Goal: Task Accomplishment & Management: Manage account settings

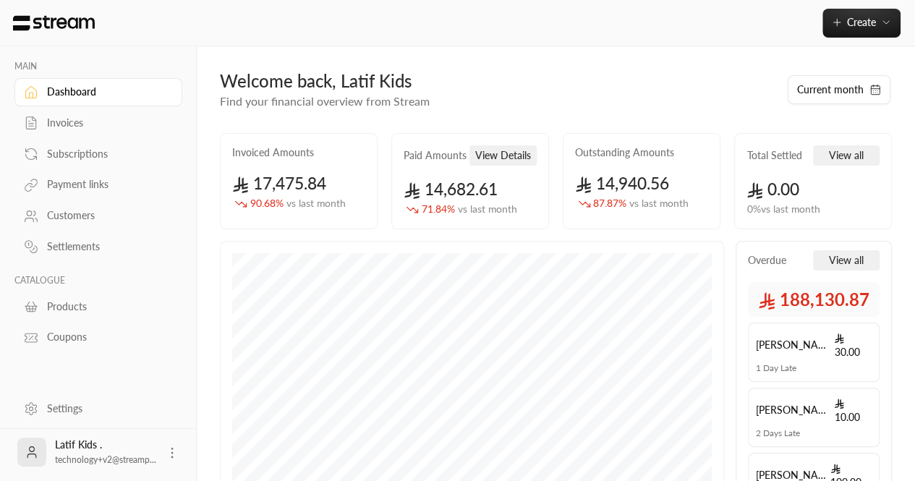
click at [56, 401] on div "Settings" at bounding box center [105, 408] width 117 height 14
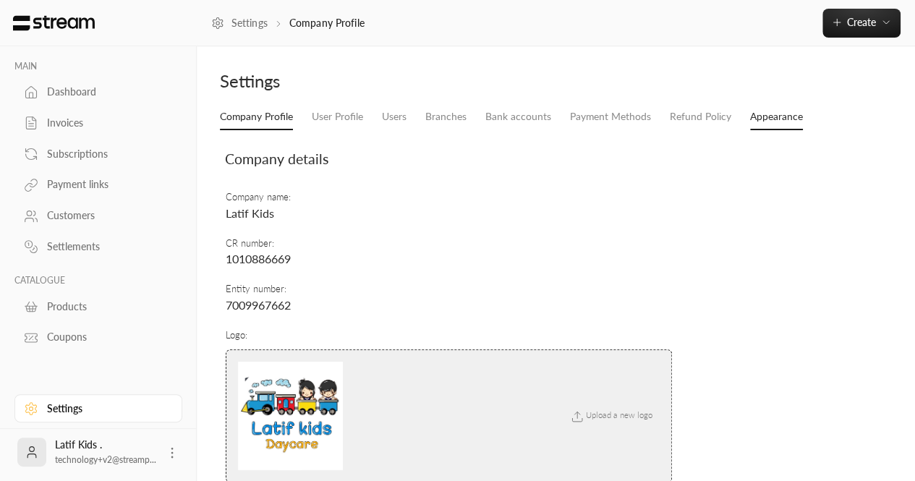
click at [762, 111] on link "Appearance" at bounding box center [776, 117] width 53 height 26
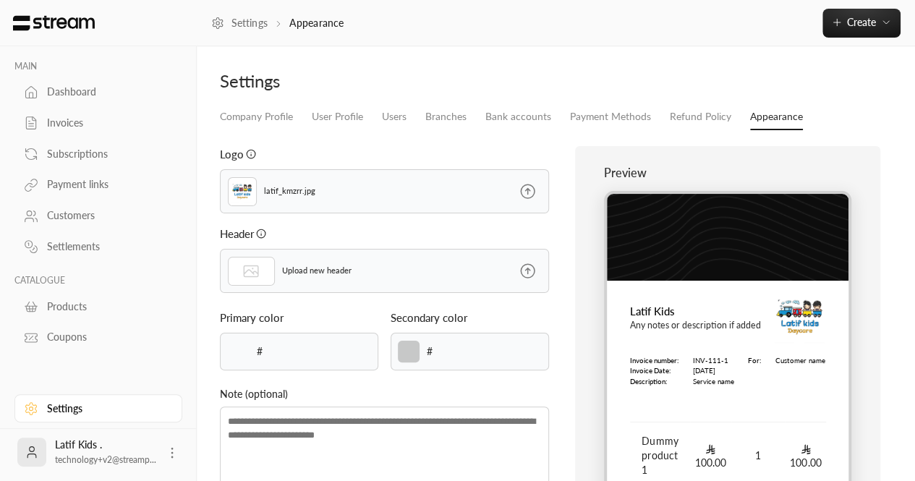
type input "******"
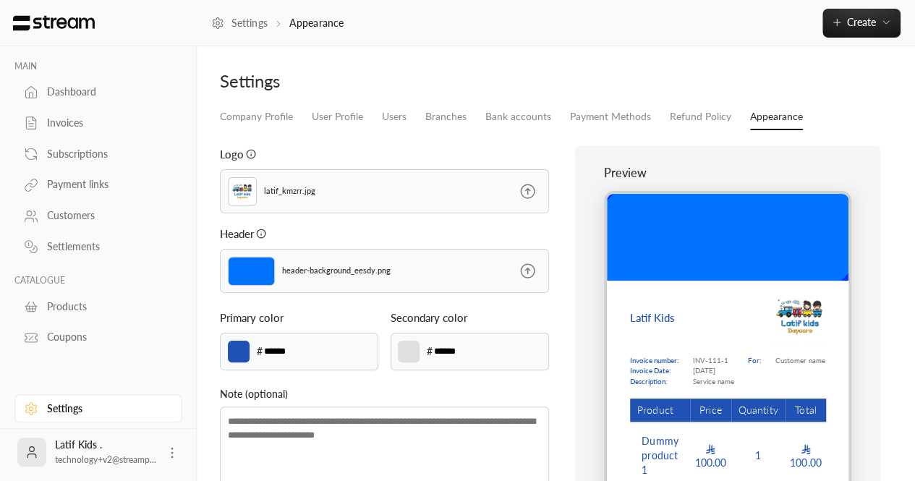
click at [529, 273] on icon at bounding box center [528, 271] width 18 height 18
click at [0, 0] on input "file" at bounding box center [0, 0] width 0 height 0
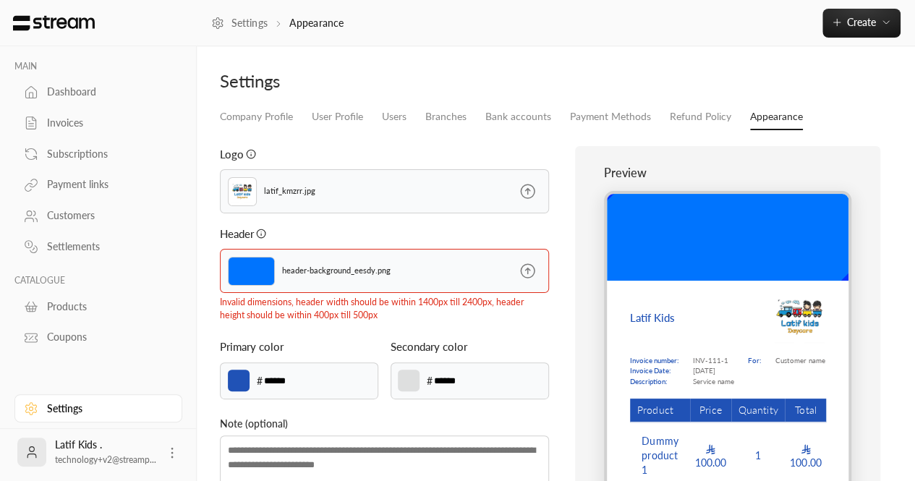
click at [354, 310] on p "Invalid dimensions, header width should be within 1400px till 2400px, header he…" at bounding box center [384, 309] width 329 height 27
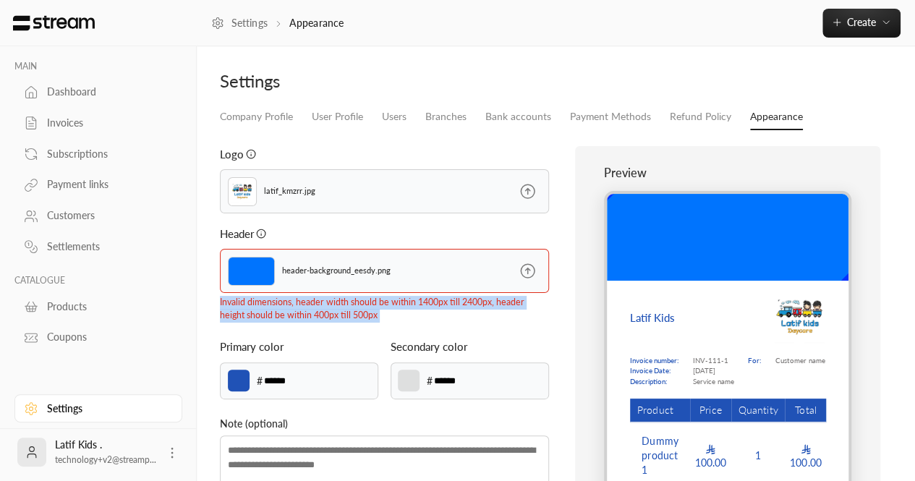
click at [354, 310] on p "Invalid dimensions, header width should be within 1400px till 2400px, header he…" at bounding box center [384, 309] width 329 height 27
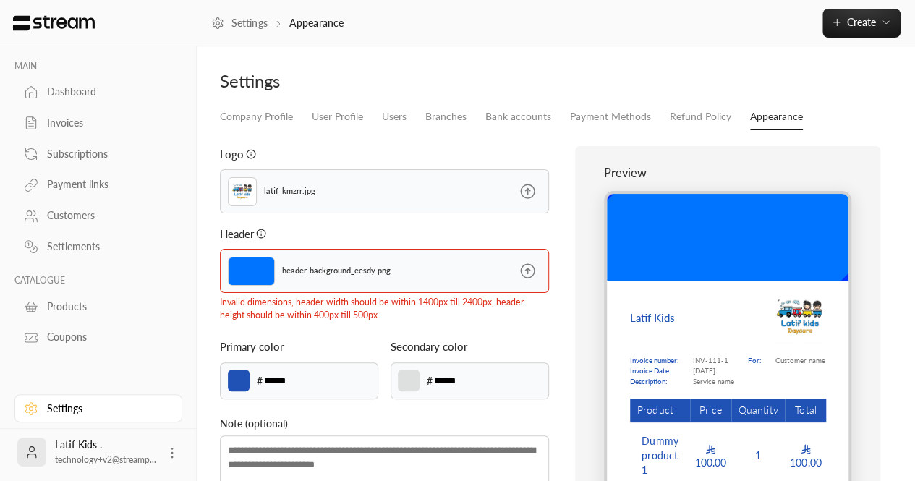
click at [529, 268] on icon at bounding box center [528, 271] width 14 height 14
click at [0, 0] on input "file" at bounding box center [0, 0] width 0 height 0
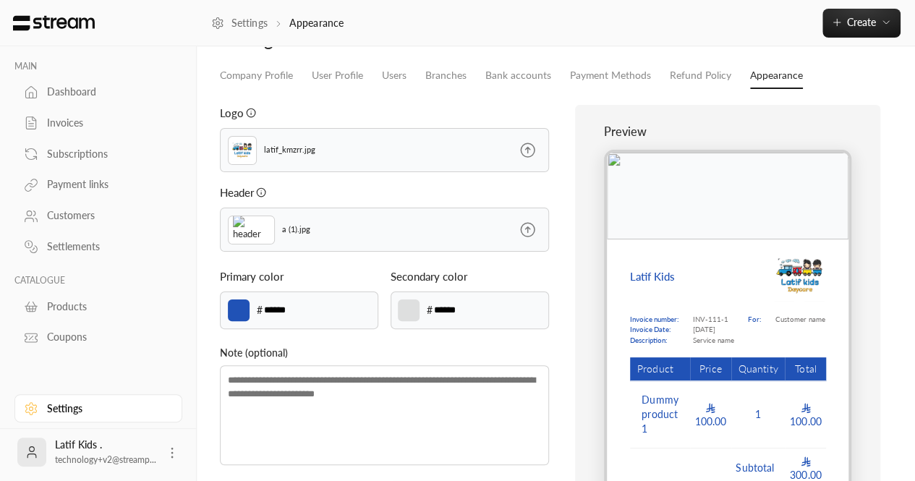
scroll to position [43, 0]
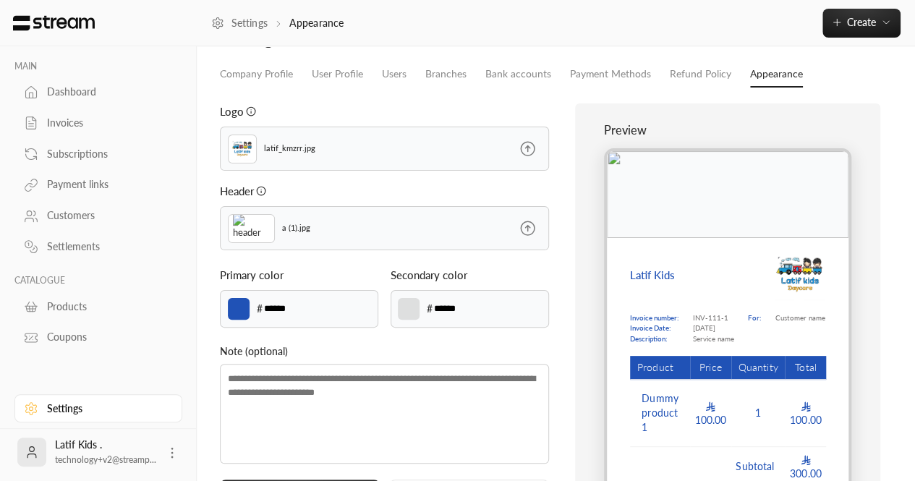
click at [528, 231] on icon at bounding box center [528, 228] width 18 height 18
click at [0, 0] on input "file" at bounding box center [0, 0] width 0 height 0
click at [525, 226] on icon at bounding box center [528, 228] width 14 height 14
click at [0, 0] on input "file" at bounding box center [0, 0] width 0 height 0
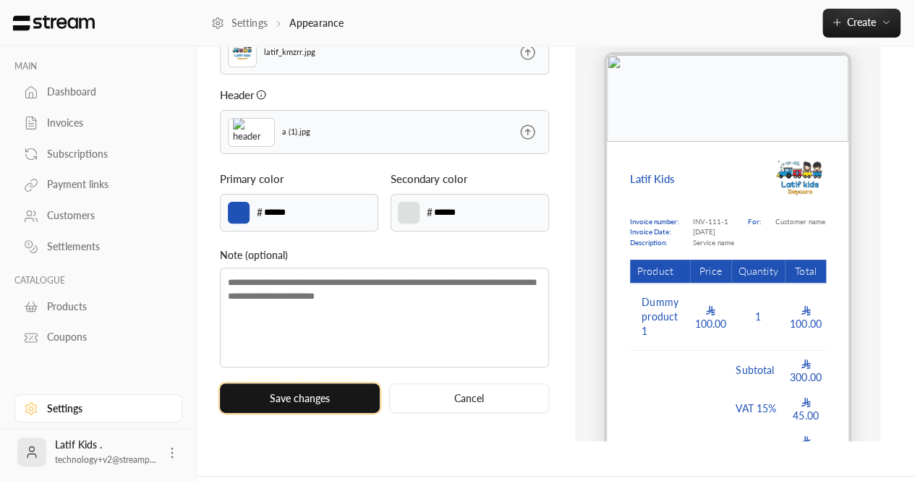
click at [318, 398] on button "Save changes" at bounding box center [300, 398] width 160 height 30
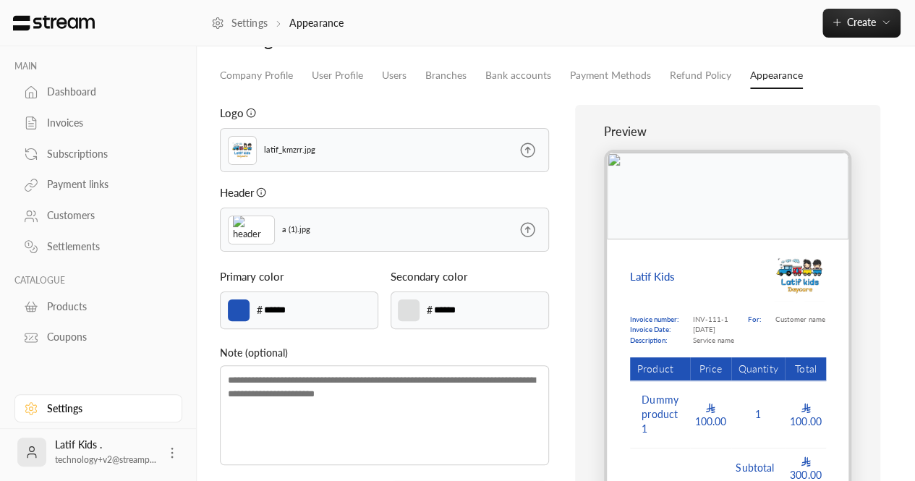
scroll to position [100, 0]
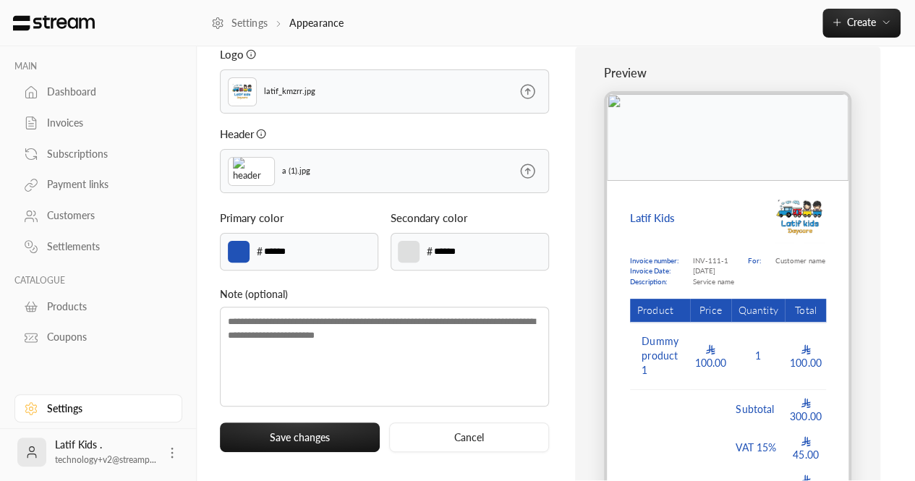
click at [434, 250] on input "******" at bounding box center [458, 252] width 51 height 16
click at [443, 252] on input "******" at bounding box center [458, 252] width 51 height 16
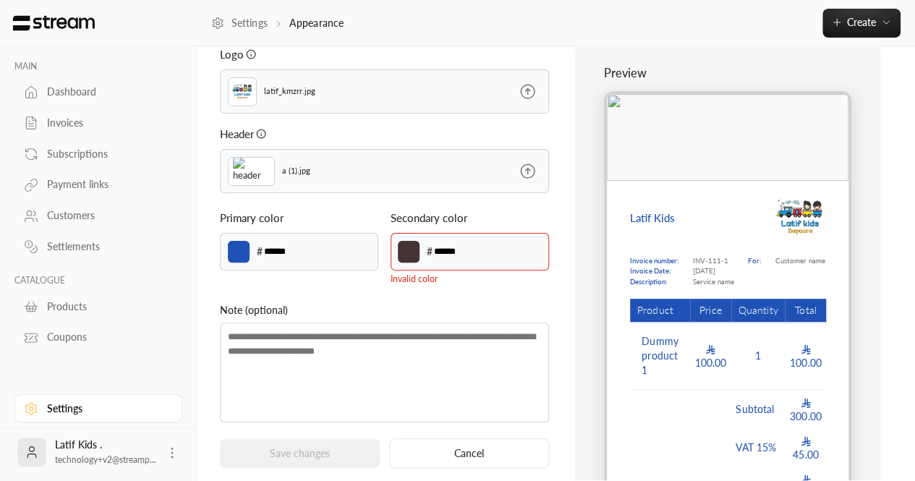
type input "******"
click at [428, 286] on div "Logo latif_kmzrr.jpg Header a (1).jpg Primary color ******* # ****** Secondary …" at bounding box center [384, 263] width 343 height 434
click at [453, 255] on input "******" at bounding box center [458, 252] width 51 height 16
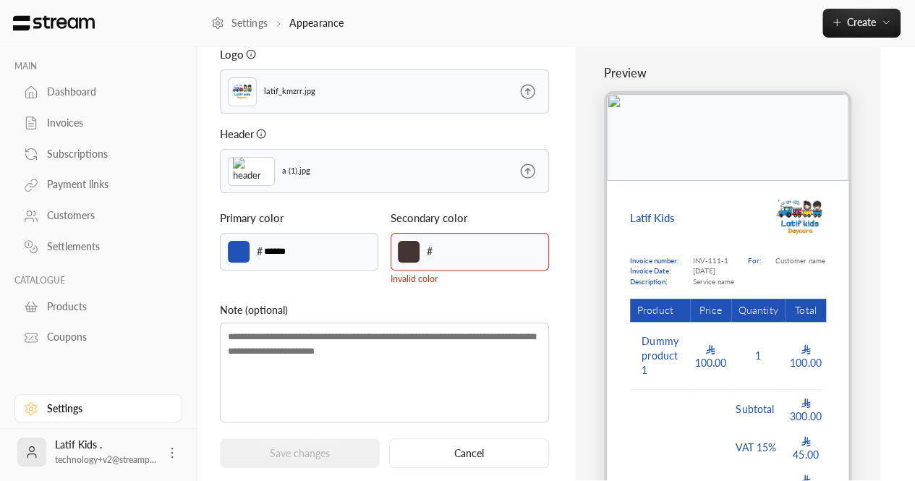
click at [427, 319] on div "Note (optional)" at bounding box center [384, 364] width 329 height 124
click at [438, 451] on button "Cancel" at bounding box center [469, 453] width 160 height 30
type input "******"
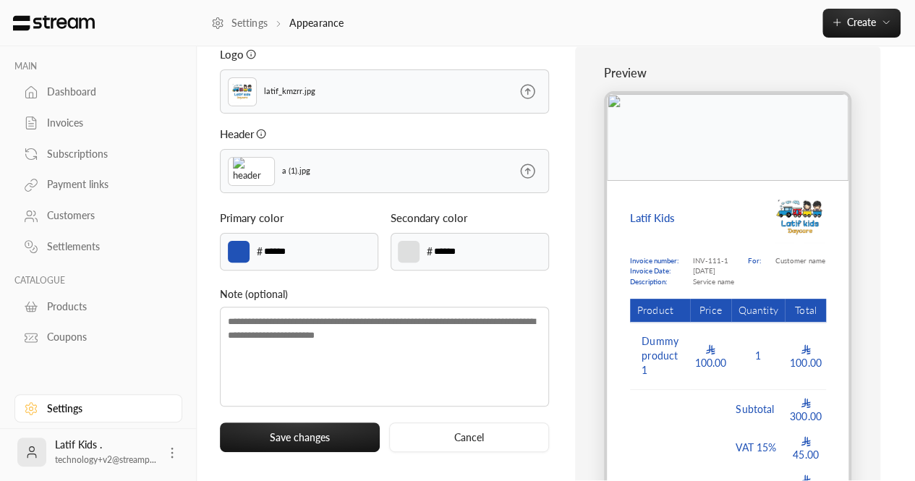
scroll to position [101, 0]
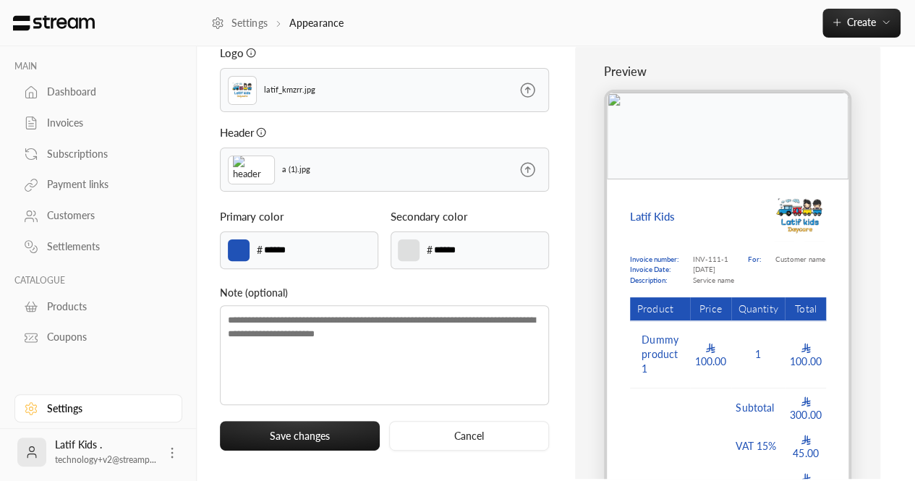
click at [316, 412] on div "Logo latif_kmzrr.jpg Header a (1).jpg Primary color ******* # ****** Secondary …" at bounding box center [384, 262] width 343 height 434
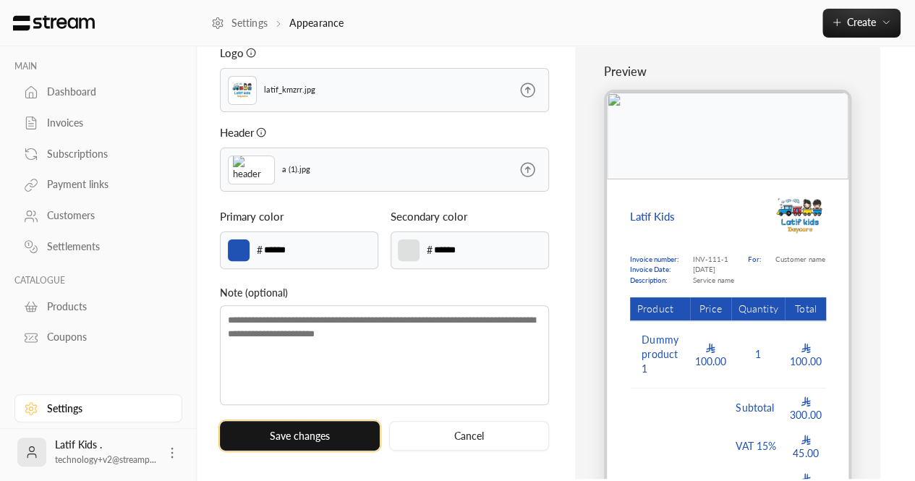
click at [284, 431] on button "Save changes" at bounding box center [300, 436] width 160 height 30
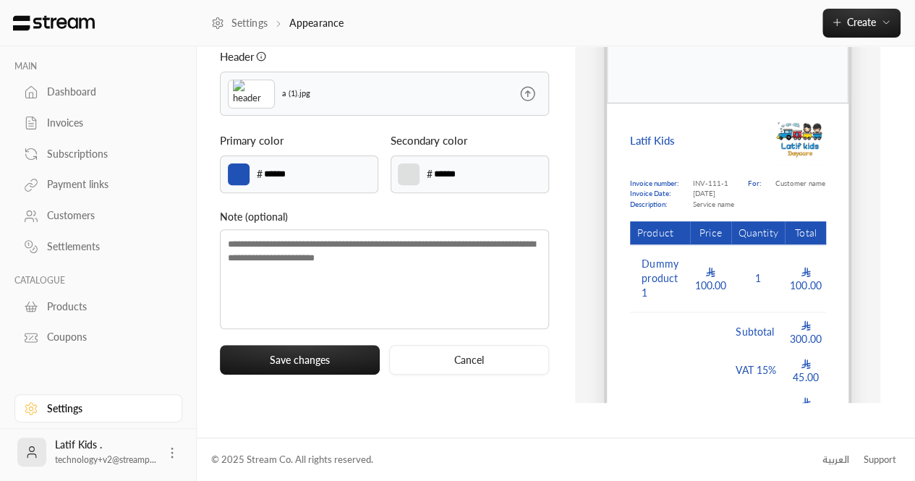
scroll to position [0, 0]
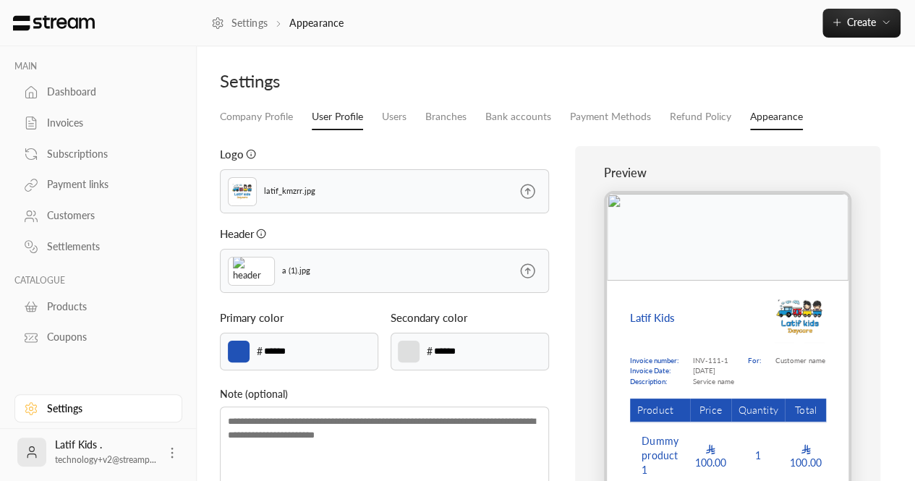
click at [354, 114] on link "User Profile" at bounding box center [337, 117] width 51 height 26
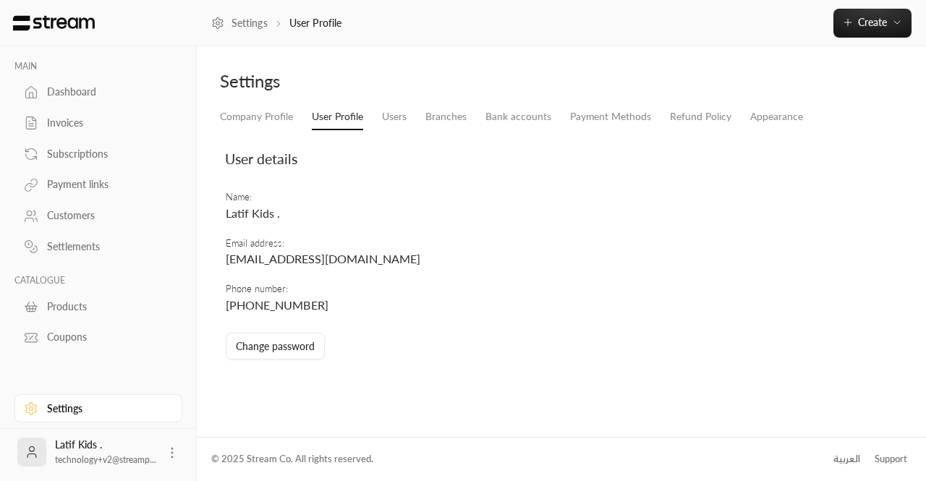
click at [422, 113] on li "Branches" at bounding box center [446, 117] width 60 height 26
click at [404, 115] on link "Users" at bounding box center [394, 117] width 25 height 26
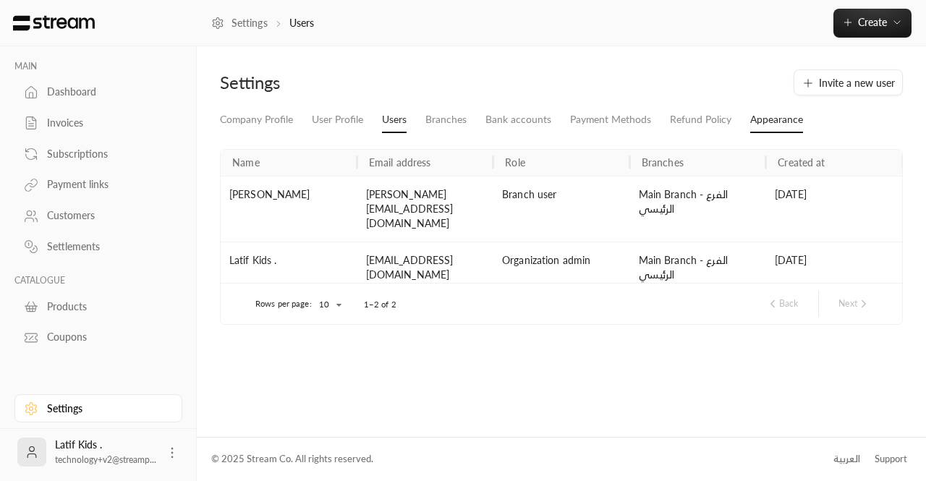
click at [766, 124] on link "Appearance" at bounding box center [776, 120] width 53 height 26
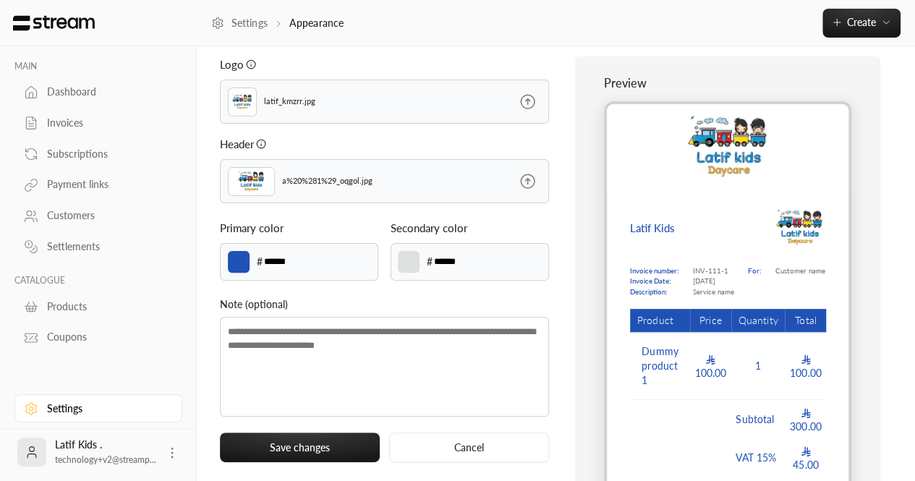
scroll to position [115, 0]
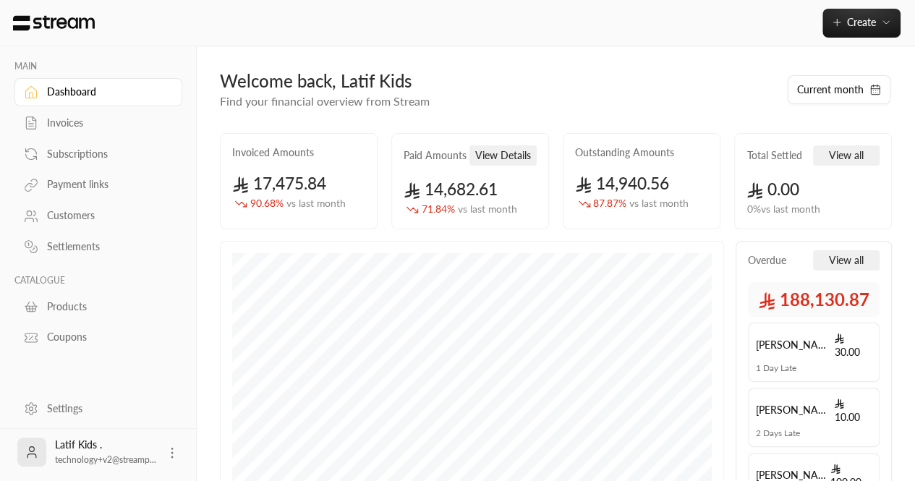
click at [74, 408] on div "Settings" at bounding box center [105, 408] width 117 height 14
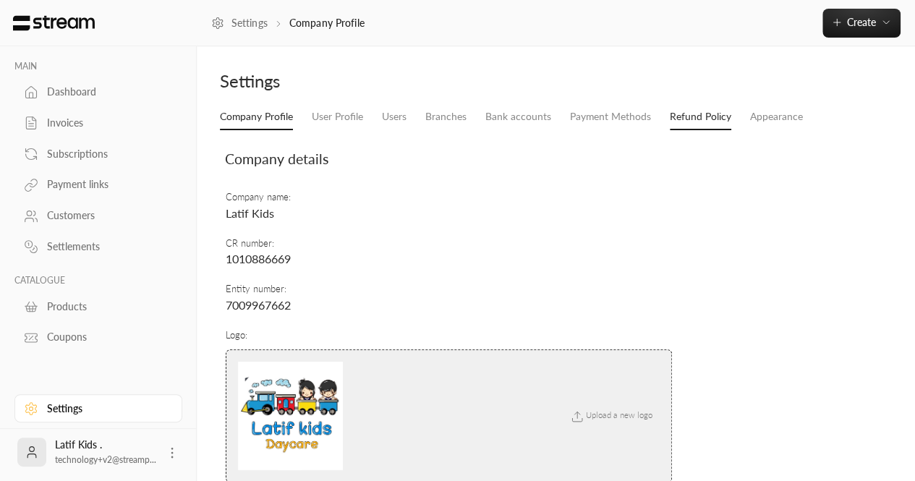
click at [712, 111] on link "Refund Policy" at bounding box center [700, 117] width 61 height 26
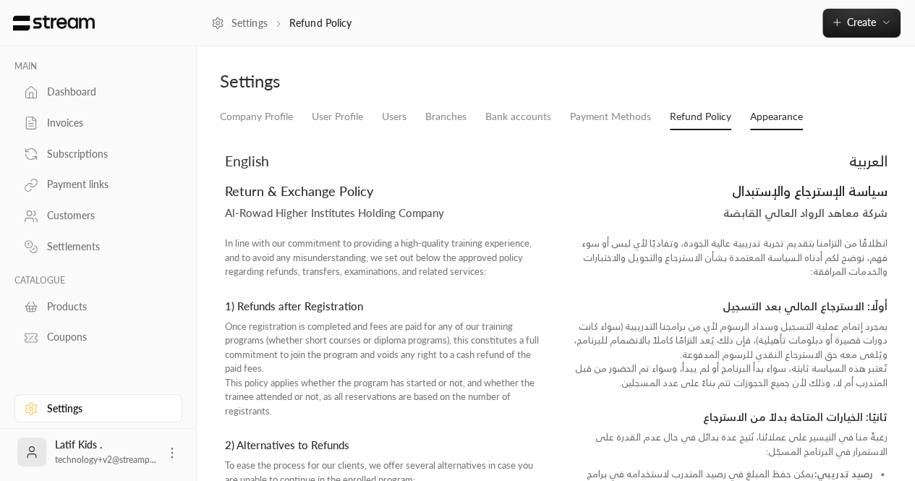
click at [767, 118] on link "Appearance" at bounding box center [776, 117] width 53 height 26
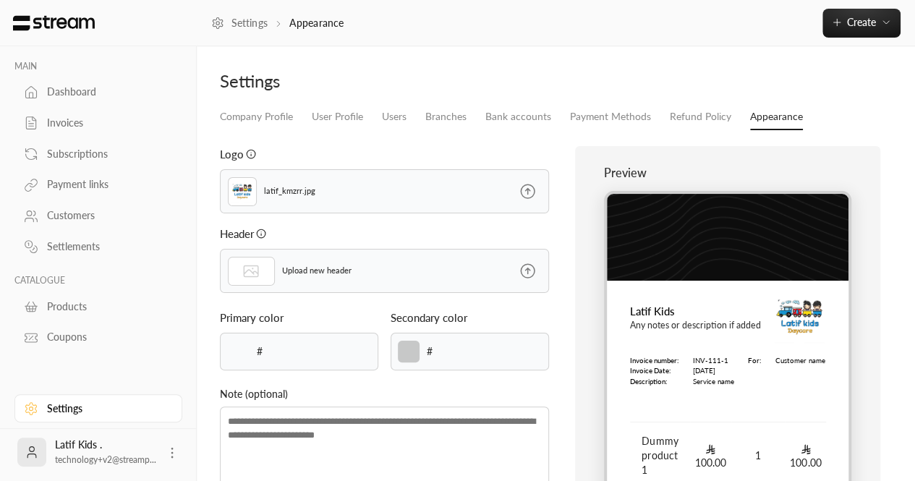
type input "******"
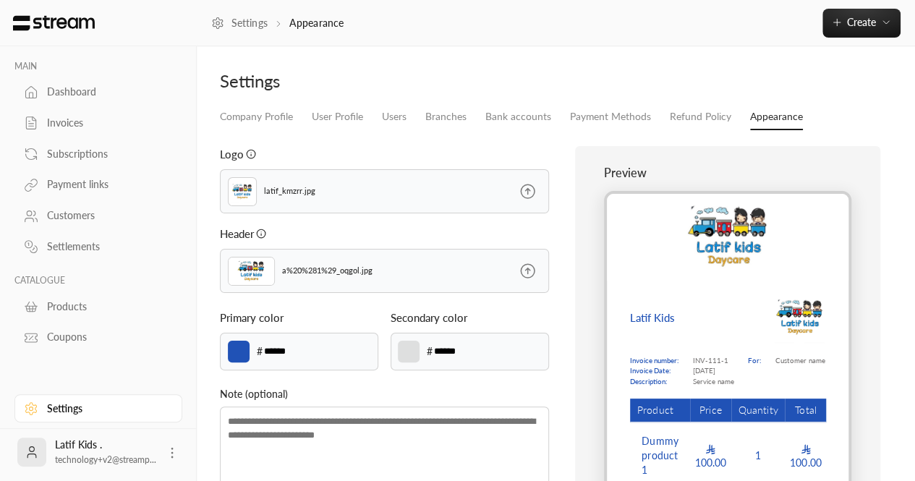
click at [528, 279] on label at bounding box center [527, 271] width 42 height 42
click at [0, 0] on input "file" at bounding box center [0, 0] width 0 height 0
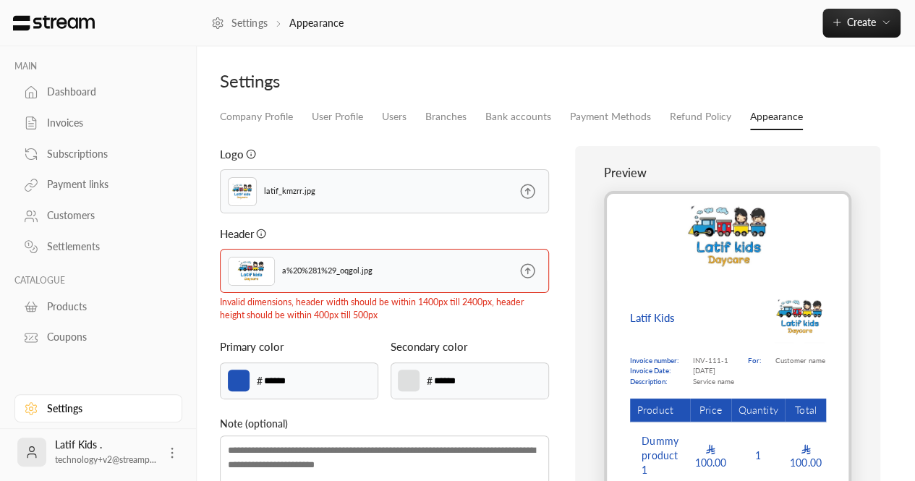
click at [528, 265] on icon at bounding box center [528, 271] width 18 height 18
click at [0, 0] on input "file" at bounding box center [0, 0] width 0 height 0
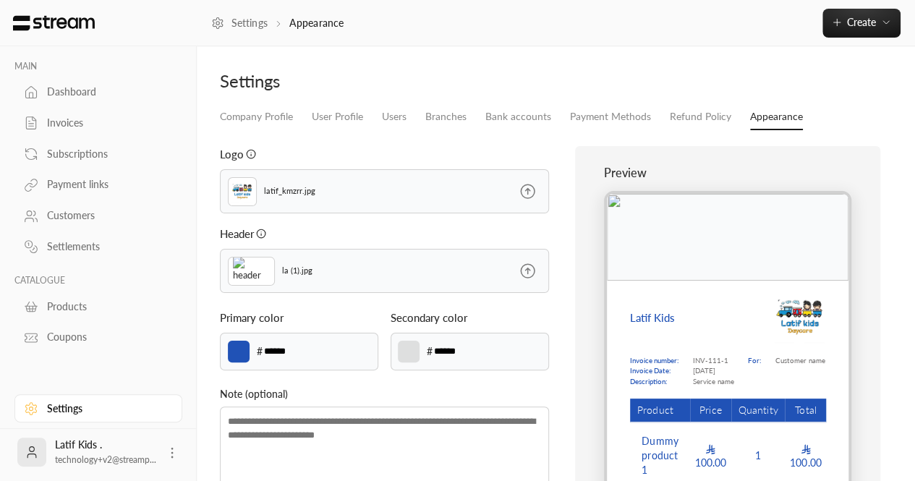
click at [576, 314] on div "Preview Latif Kids Invoice number: Invoice Date: Description: INV-111-1 [DATE] …" at bounding box center [727, 363] width 305 height 434
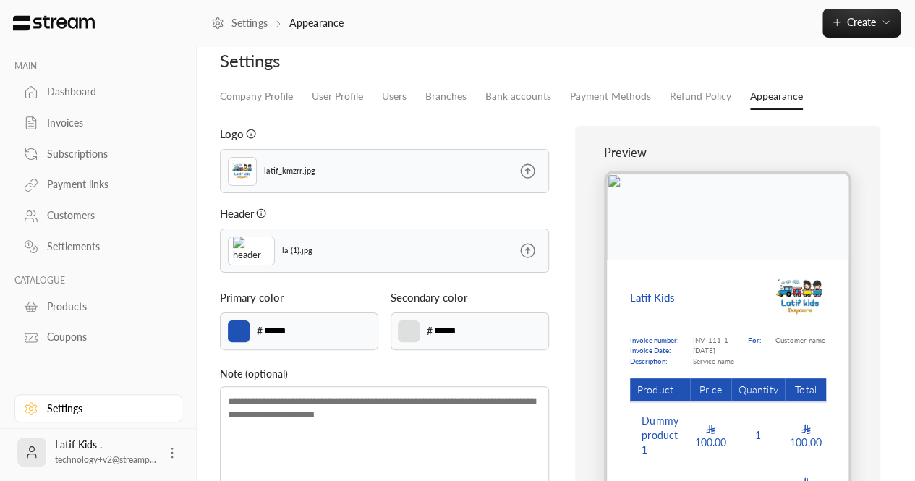
click at [521, 245] on icon at bounding box center [528, 251] width 14 height 14
click at [0, 0] on input "file" at bounding box center [0, 0] width 0 height 0
click at [565, 303] on div "Preview Latif Kids Invoice number: Invoice Date: Description: INV-111-1 [DATE] …" at bounding box center [727, 343] width 343 height 434
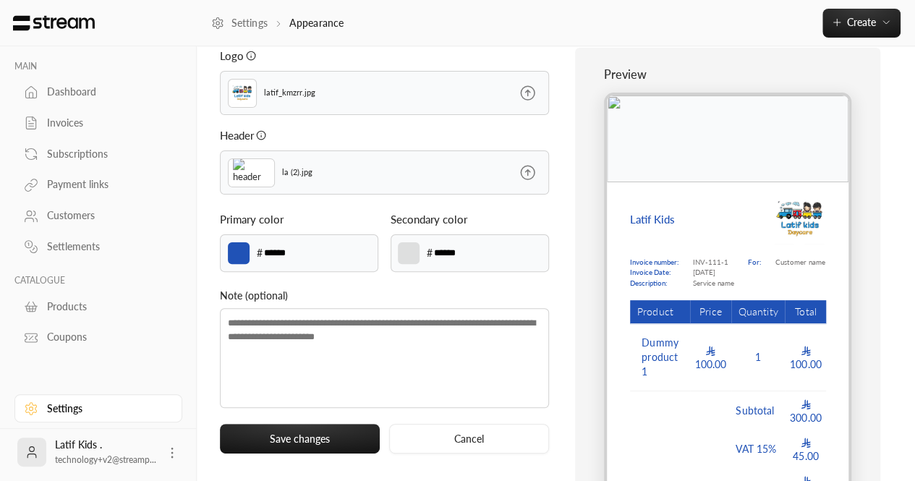
scroll to position [129, 0]
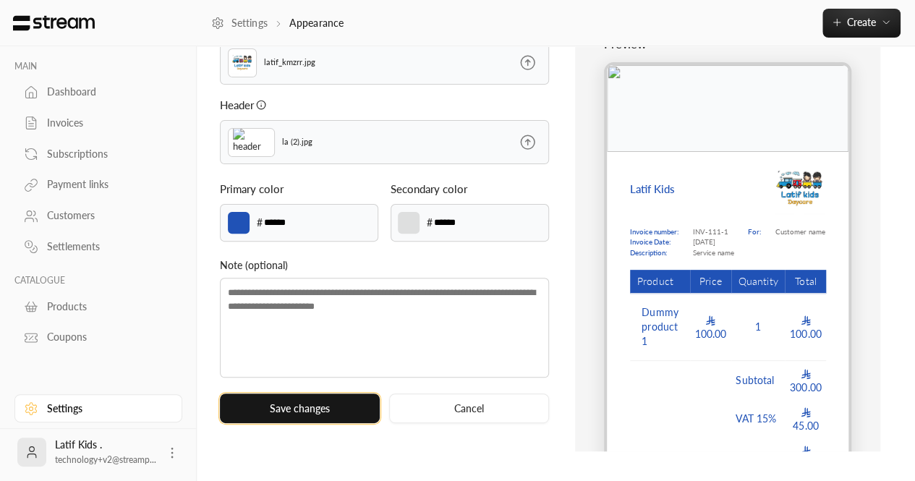
click at [331, 410] on button "Save changes" at bounding box center [300, 408] width 160 height 30
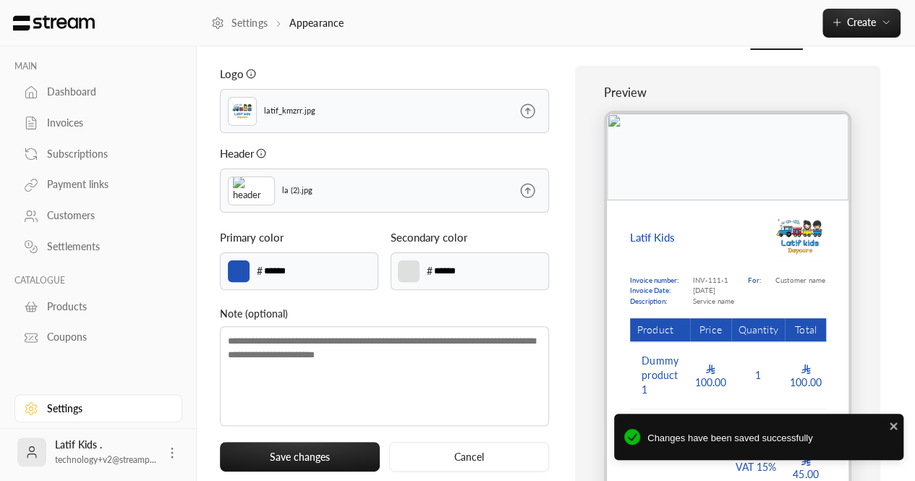
scroll to position [0, 0]
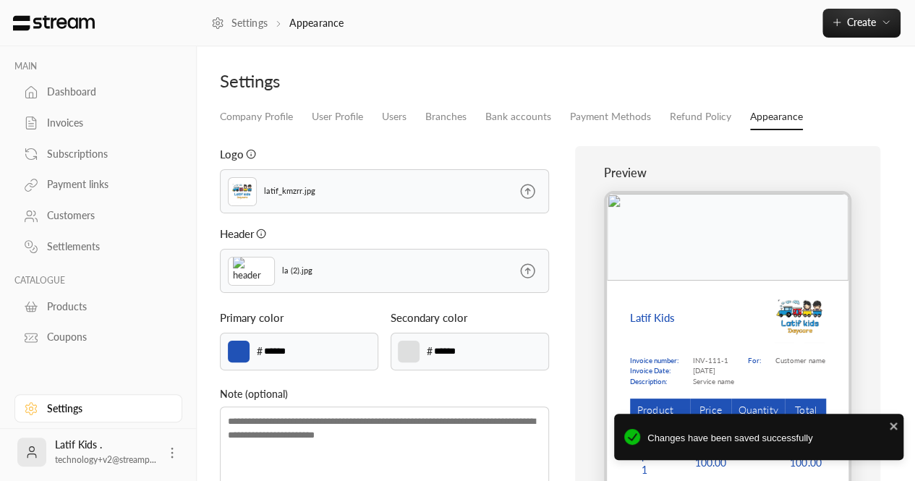
click at [74, 131] on link "Invoices" at bounding box center [98, 123] width 168 height 28
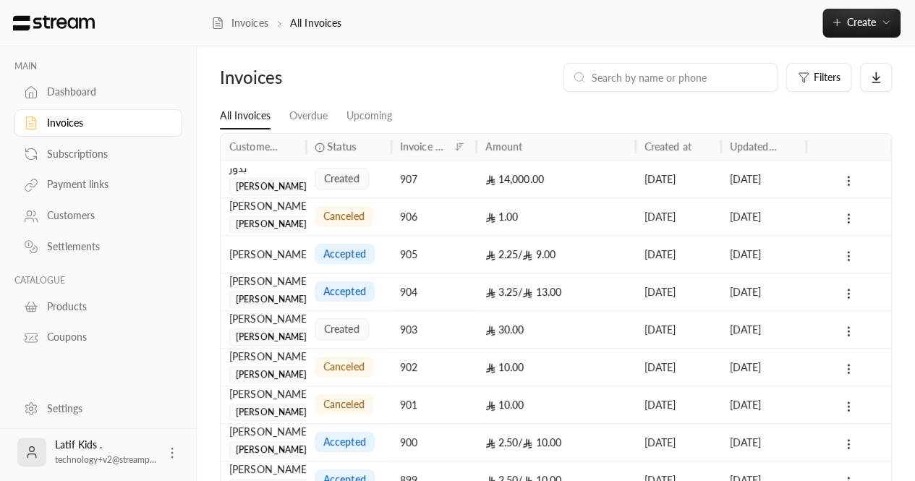
scroll to position [10, 0]
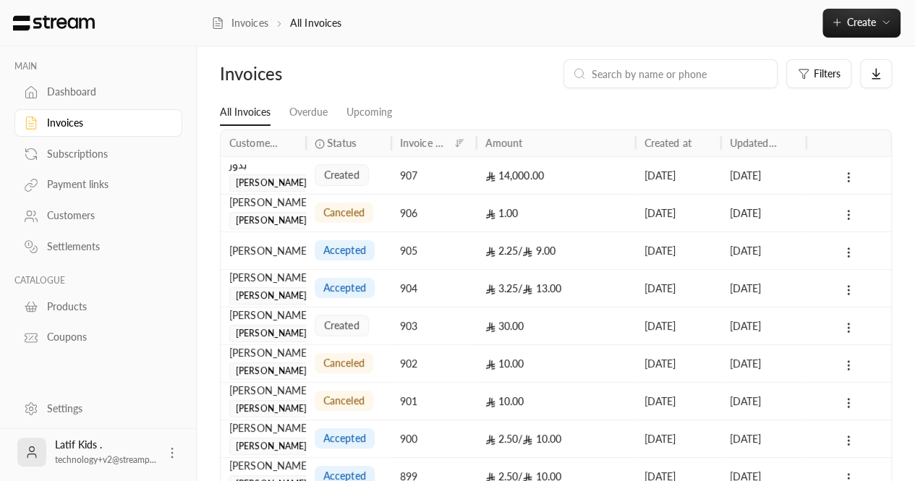
click at [297, 174] on div "بدور خالد" at bounding box center [263, 175] width 85 height 38
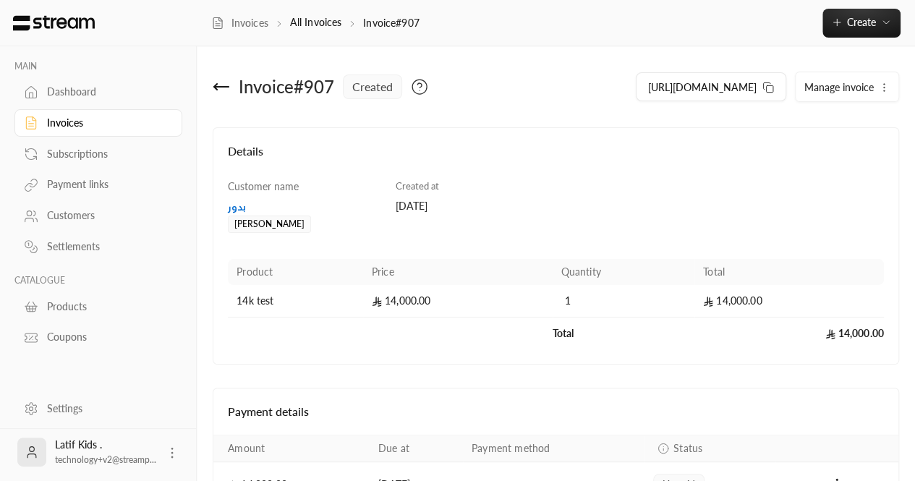
click at [242, 204] on div "بدور" at bounding box center [304, 207] width 153 height 14
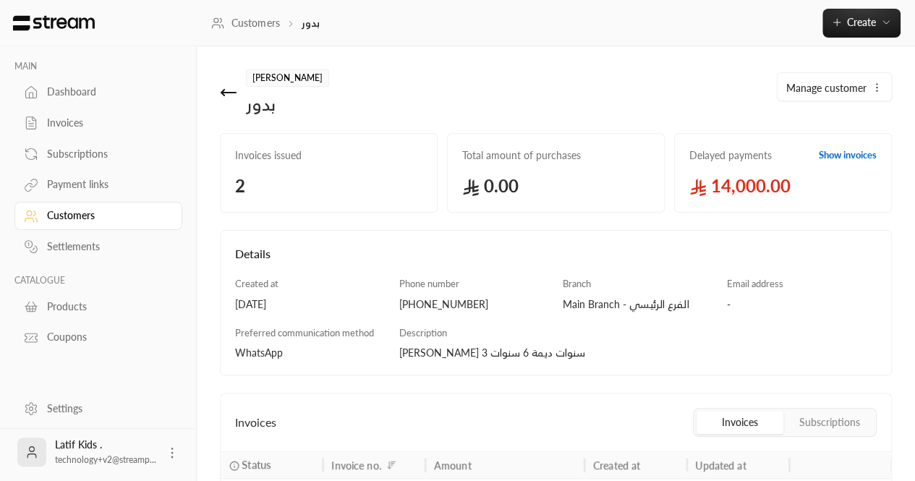
click at [216, 84] on div "[PERSON_NAME] بدور" at bounding box center [384, 92] width 343 height 46
click at [226, 94] on icon at bounding box center [228, 92] width 17 height 17
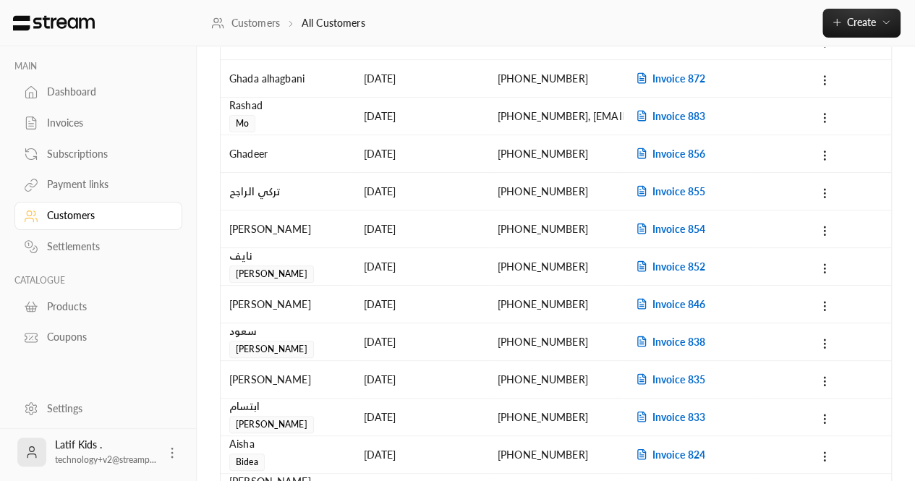
scroll to position [166, 0]
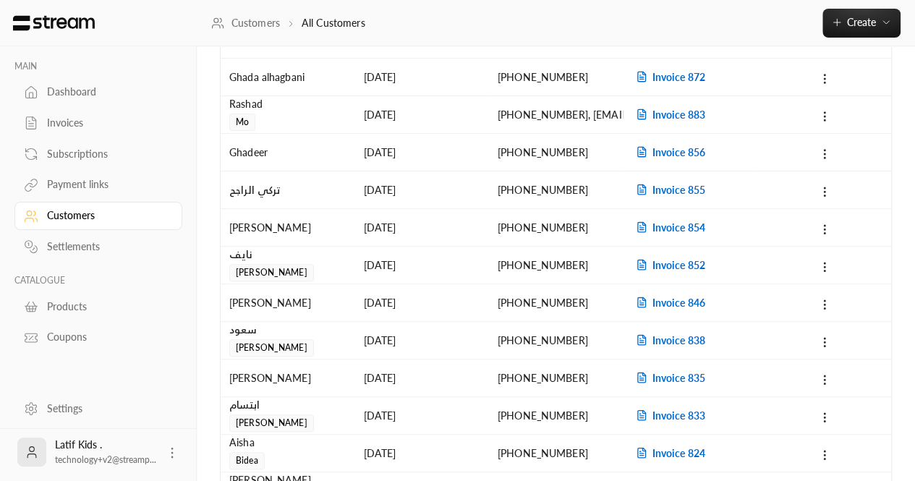
click at [304, 260] on div "نايف" at bounding box center [287, 255] width 116 height 16
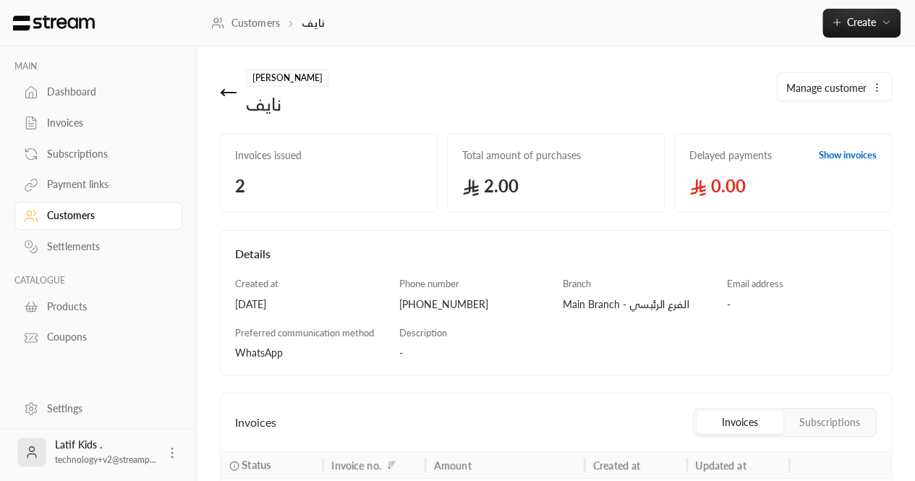
scroll to position [17, 0]
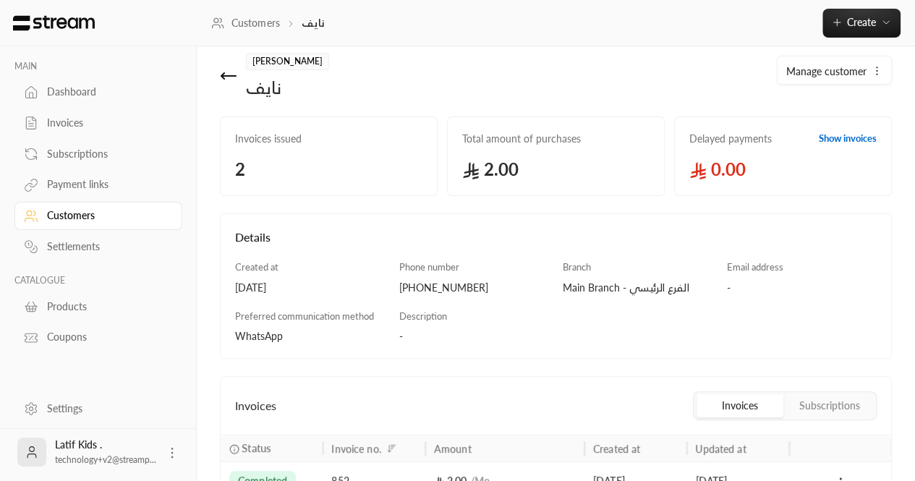
click at [226, 74] on icon at bounding box center [228, 75] width 17 height 17
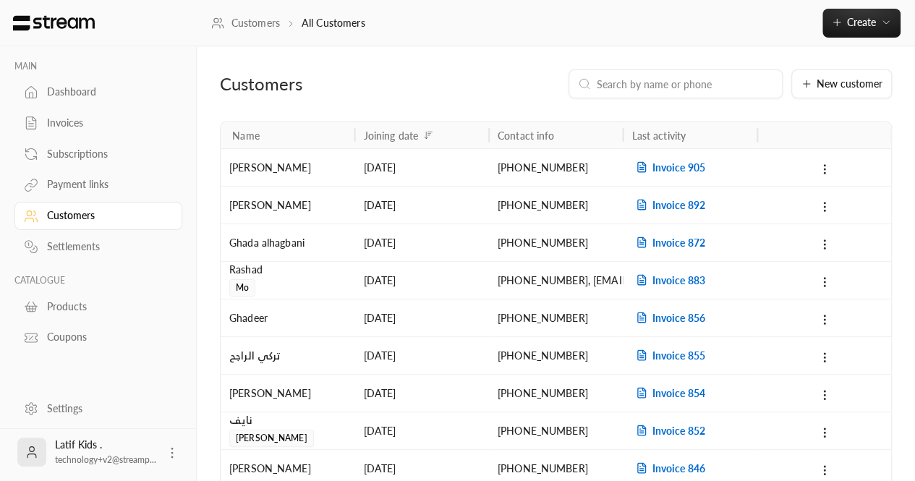
click at [56, 404] on div "Settings" at bounding box center [105, 408] width 117 height 14
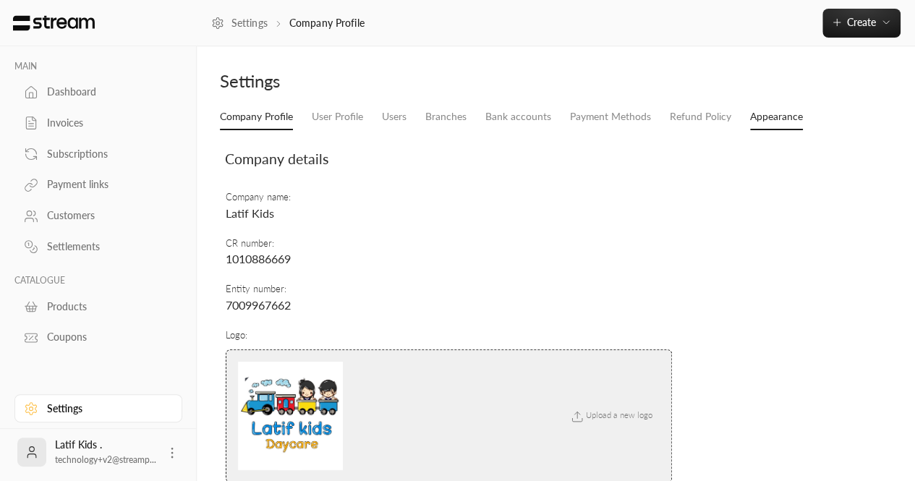
click at [752, 127] on link "Appearance" at bounding box center [776, 117] width 53 height 26
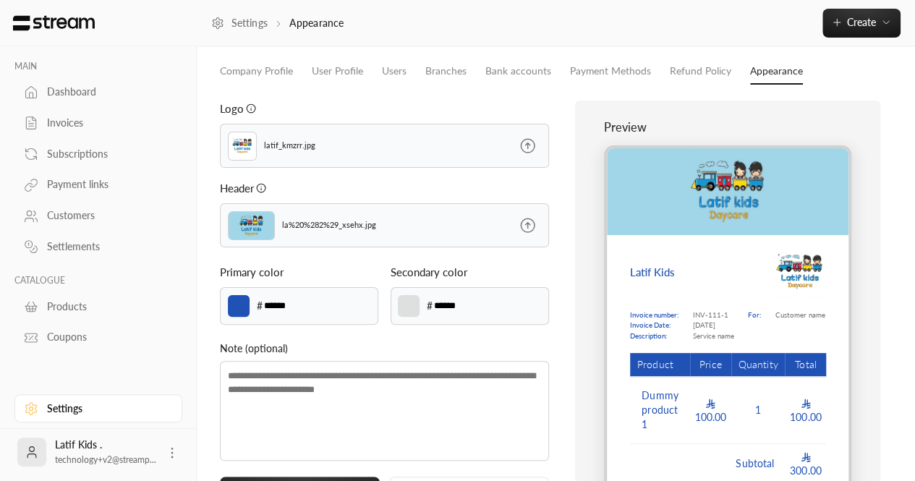
scroll to position [56, 0]
